Goal: Task Accomplishment & Management: Use online tool/utility

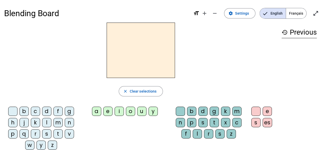
click at [58, 123] on div "m" at bounding box center [57, 122] width 9 height 9
click at [101, 114] on div "a" at bounding box center [96, 111] width 9 height 9
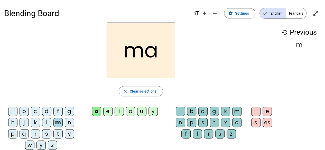
click at [194, 135] on div "l" at bounding box center [197, 133] width 9 height 9
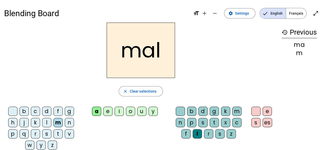
click at [298, 14] on span "Français" at bounding box center [296, 13] width 20 height 10
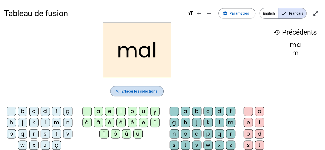
click at [144, 91] on span "Effacer les sélections" at bounding box center [139, 91] width 36 height 6
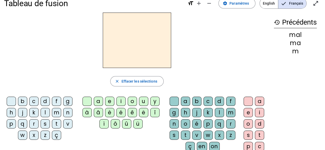
scroll to position [11, 0]
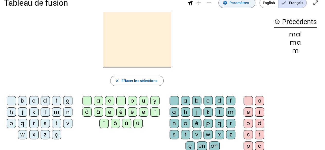
click at [245, 3] on span "Paramètres" at bounding box center [239, 3] width 20 height 6
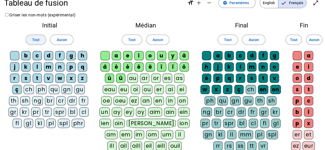
click at [32, 39] on span "Tout" at bounding box center [35, 40] width 7 height 6
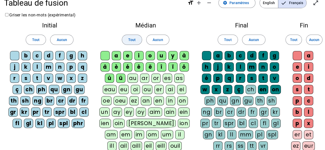
click at [132, 39] on span "Tout" at bounding box center [131, 40] width 7 height 6
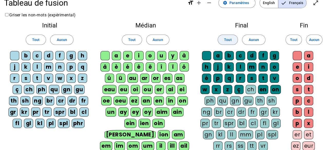
click at [231, 40] on span "Tout" at bounding box center [227, 40] width 7 height 6
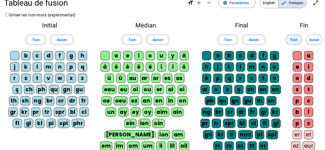
click at [288, 42] on span at bounding box center [294, 40] width 16 height 12
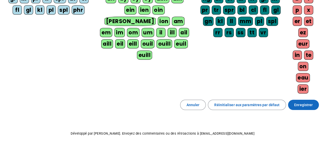
click at [297, 102] on span "Enregistrer" at bounding box center [303, 105] width 18 height 6
